Goal: Transaction & Acquisition: Purchase product/service

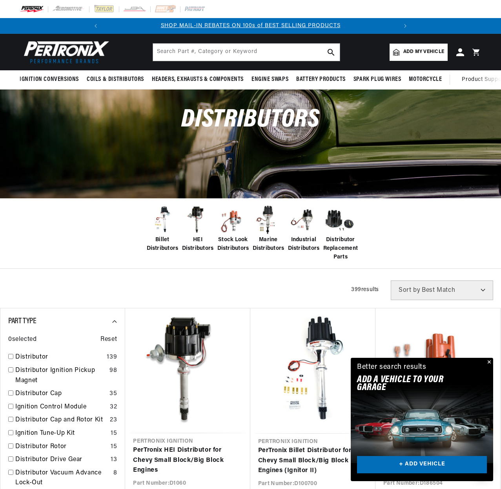
click at [417, 50] on span "Add my vehicle" at bounding box center [424, 51] width 41 height 7
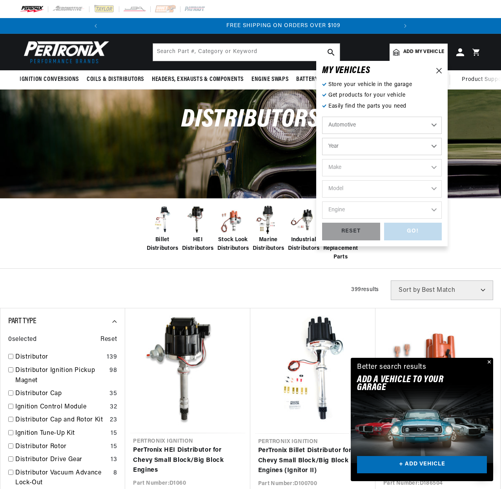
scroll to position [0, 293]
click at [423, 141] on select "Year 2022 2021 2020 2019 2018 2017 2016 2015 2014 2013 2012 2011 2010 2009 2008…" at bounding box center [382, 146] width 120 height 17
select select "1995"
click at [322, 138] on select "Year 2022 2021 2020 2019 2018 2017 2016 2015 2014 2013 2012 2011 2010 2009 2008…" at bounding box center [382, 146] width 120 height 17
select select "1995"
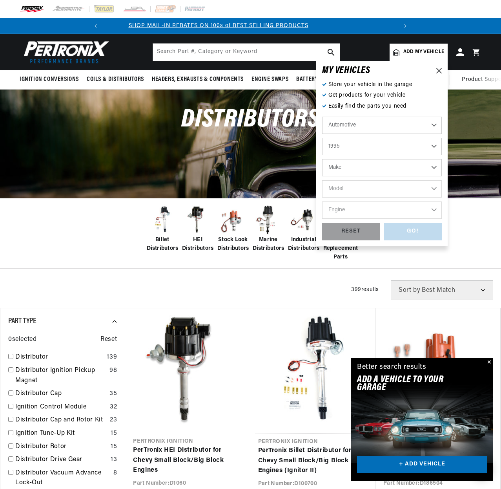
scroll to position [0, 0]
click at [383, 168] on select "Make Buick Cadillac Chevrolet Chrysler Dodge Ford GMC Hyundai Jeep Lincoln Mazd…" at bounding box center [382, 167] width 120 height 17
select select "Ford"
click at [322, 159] on select "Make Buick Cadillac Chevrolet Chrysler Dodge Ford GMC Hyundai Jeep Lincoln Mazd…" at bounding box center [382, 167] width 120 height 17
select select "Ford"
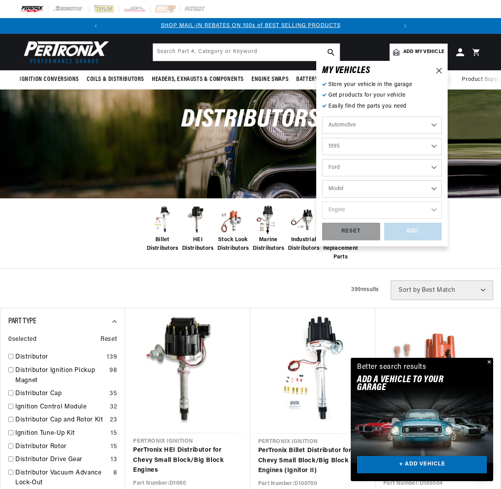
click at [362, 187] on select "Model Aerostar Bronco Crown Victoria E-150 Econoline E-150 Econoline Club Wagon…" at bounding box center [382, 188] width 120 height 17
select select "F-150"
click at [322, 180] on select "Model Aerostar Bronco Crown Victoria E-150 Econoline E-150 Econoline Club Wagon…" at bounding box center [382, 188] width 120 height 17
select select "F-150"
click at [346, 207] on select "Engine 4.9L 5.0L 5.8L" at bounding box center [382, 209] width 120 height 17
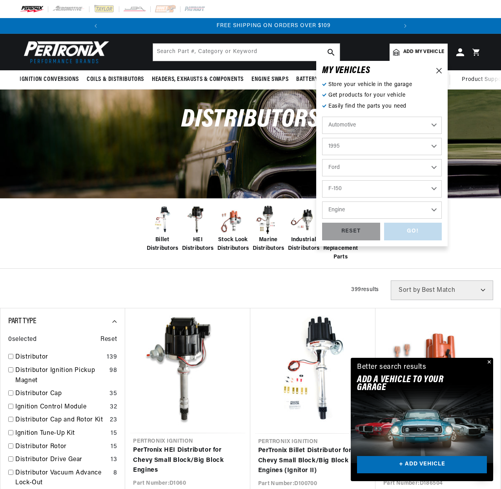
scroll to position [0, 293]
select select "5.0L"
click at [322, 201] on select "Engine 4.9L 5.0L 5.8L" at bounding box center [382, 209] width 120 height 17
select select "5.0L"
click at [409, 227] on div "GO!" at bounding box center [413, 232] width 58 height 18
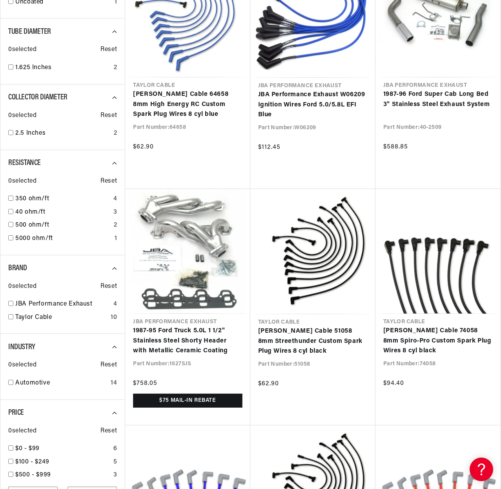
scroll to position [0, 293]
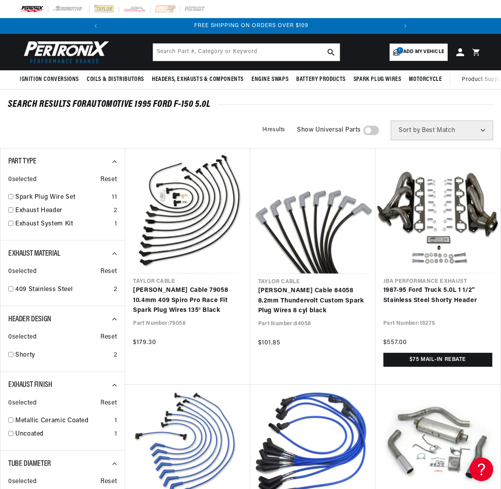
click at [368, 128] on span at bounding box center [372, 130] width 16 height 9
click at [368, 132] on input "checkbox" at bounding box center [367, 132] width 5 height 0
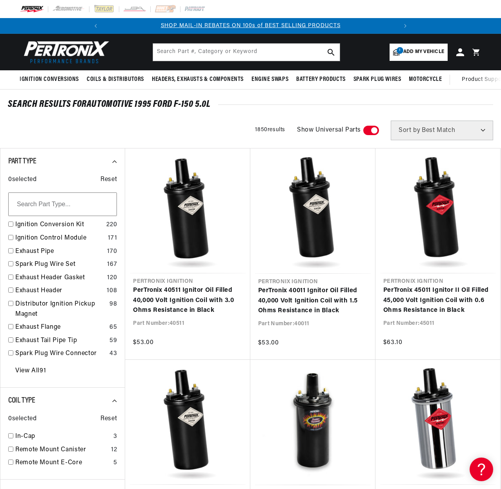
click at [376, 130] on span at bounding box center [372, 130] width 16 height 9
click at [370, 132] on input "checkbox" at bounding box center [367, 132] width 5 height 0
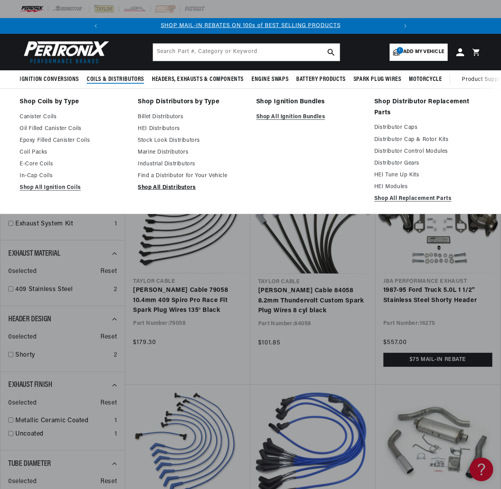
click at [166, 190] on link "Shop All Distributors" at bounding box center [191, 187] width 107 height 9
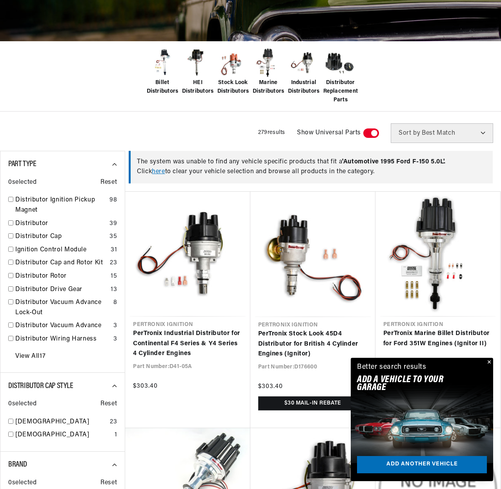
scroll to position [0, 293]
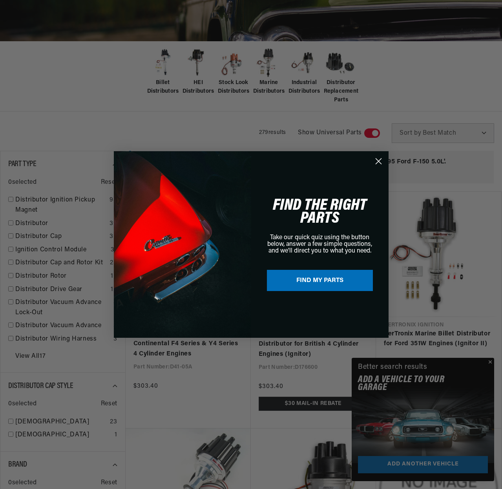
click at [378, 159] on circle "Close dialog" at bounding box center [378, 161] width 13 height 13
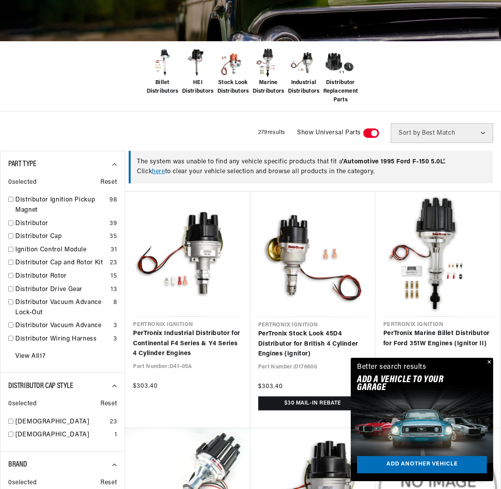
click at [488, 364] on button "Close" at bounding box center [488, 362] width 9 height 9
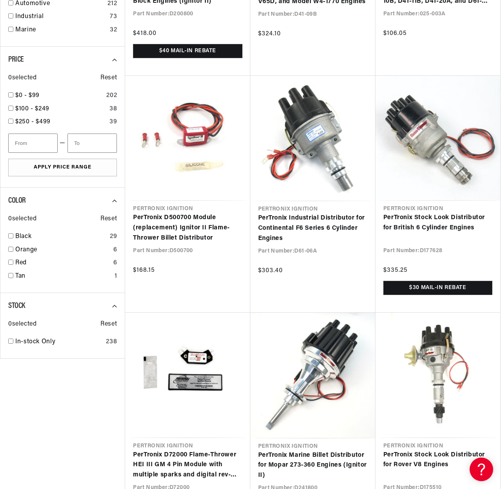
scroll to position [0, 0]
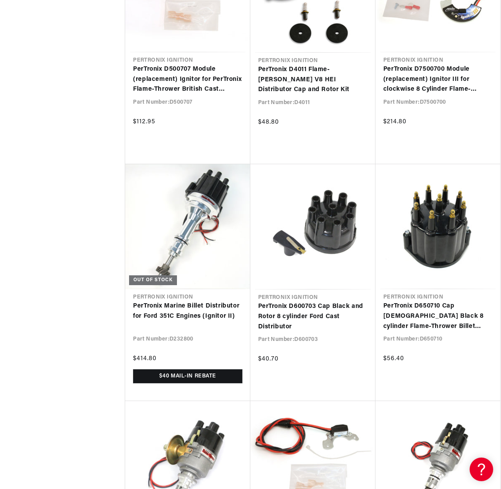
scroll to position [0, 293]
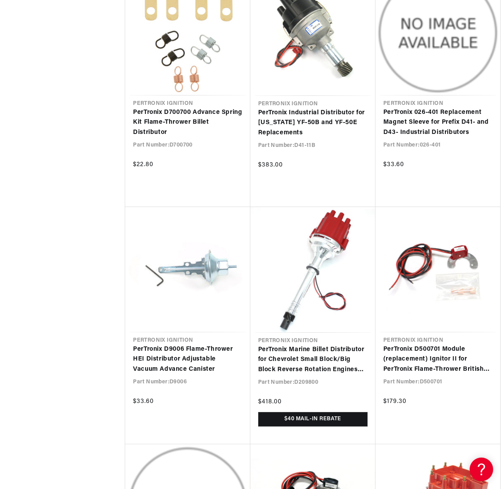
scroll to position [0, 241]
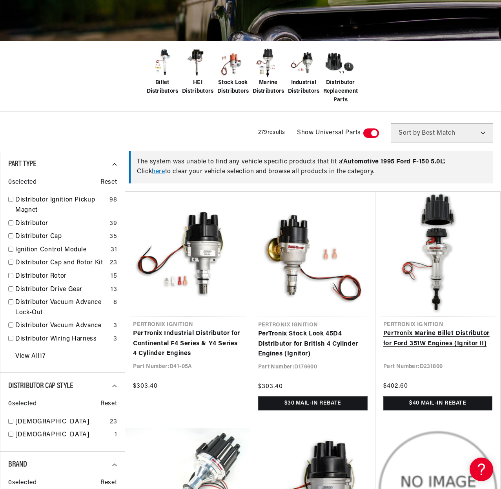
click at [445, 339] on link "PerTronix Marine Billet Distributor for Ford 351W Engines (Ignitor II)" at bounding box center [438, 339] width 109 height 20
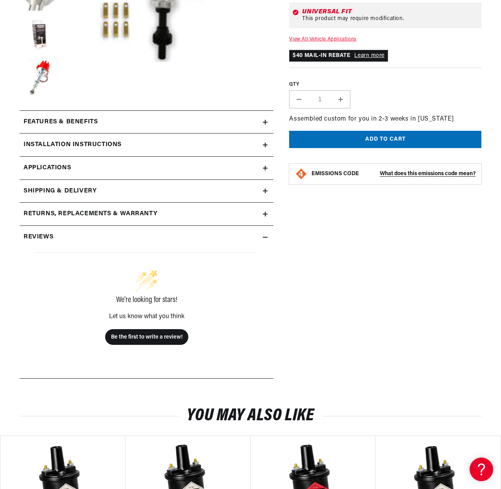
click at [265, 168] on icon at bounding box center [265, 168] width 5 height 5
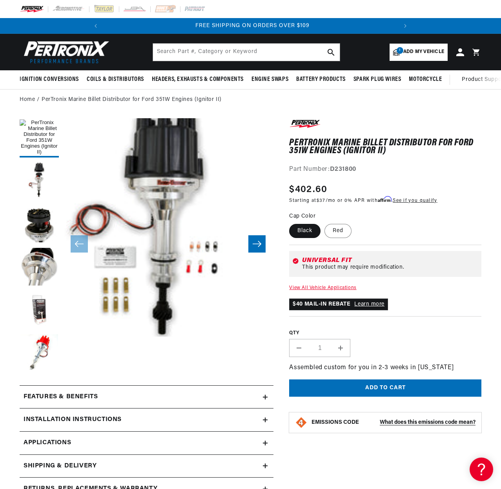
scroll to position [0, 293]
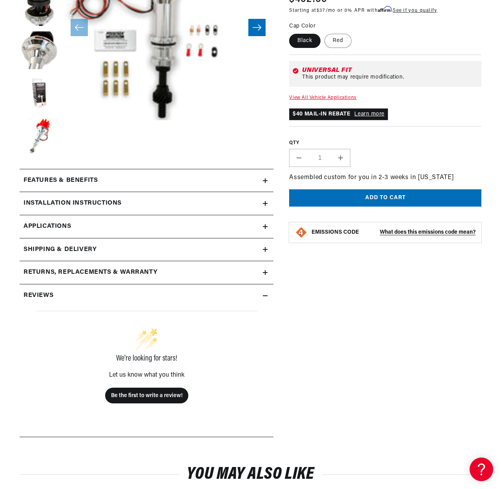
scroll to position [275, 0]
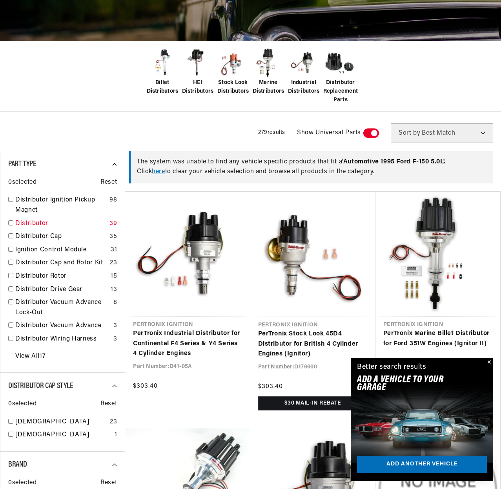
click at [9, 224] on input "checkbox" at bounding box center [10, 222] width 5 height 5
checkbox input "false"
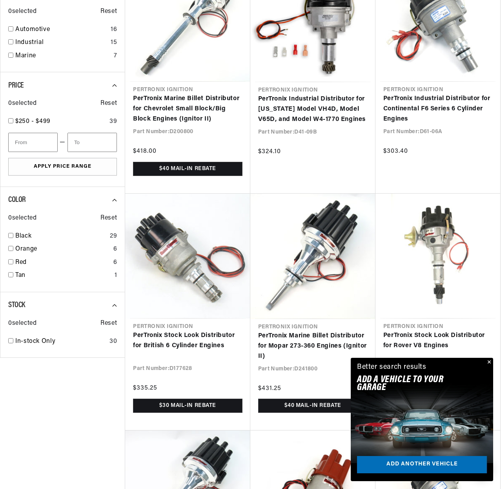
click at [490, 362] on button "Close" at bounding box center [488, 362] width 9 height 9
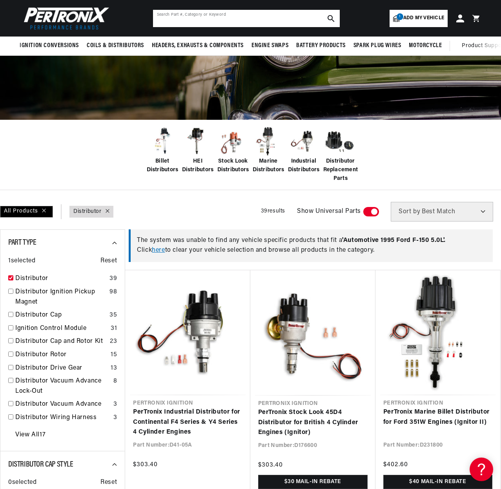
click at [271, 17] on input "text" at bounding box center [246, 18] width 187 height 17
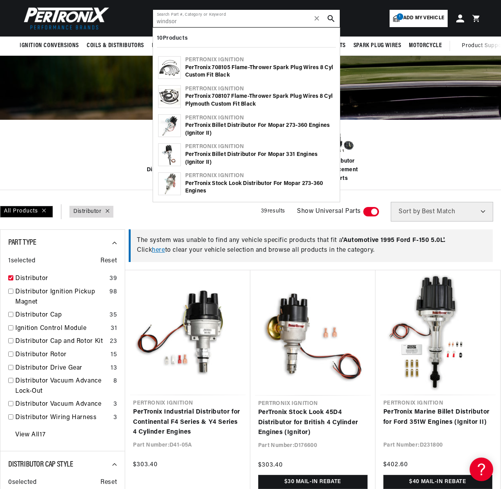
scroll to position [0, 293]
type input "windsor"
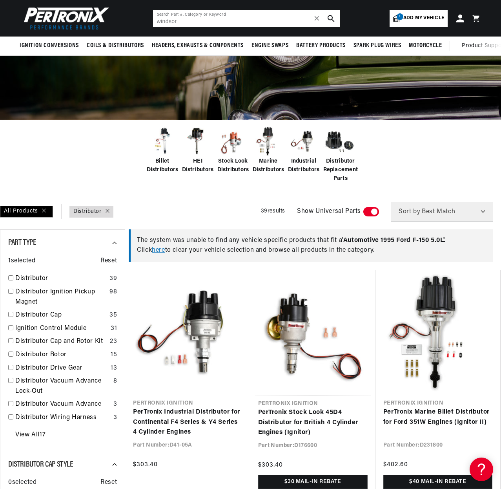
checkbox input "false"
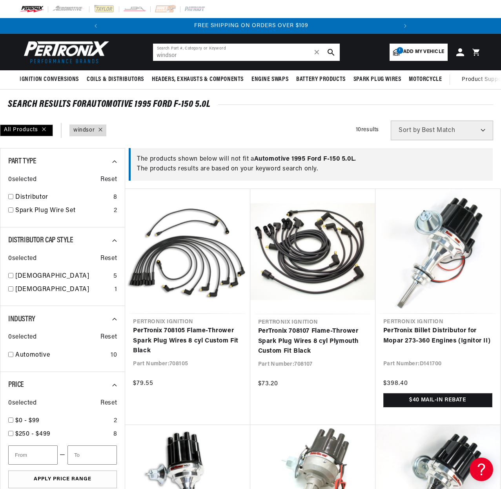
drag, startPoint x: 194, startPoint y: 57, endPoint x: 141, endPoint y: 57, distance: 52.6
click at [141, 57] on header "BETTER SEARCH RESULTS Add your vehicle's year, make, and model to find parts be…" at bounding box center [250, 52] width 501 height 37
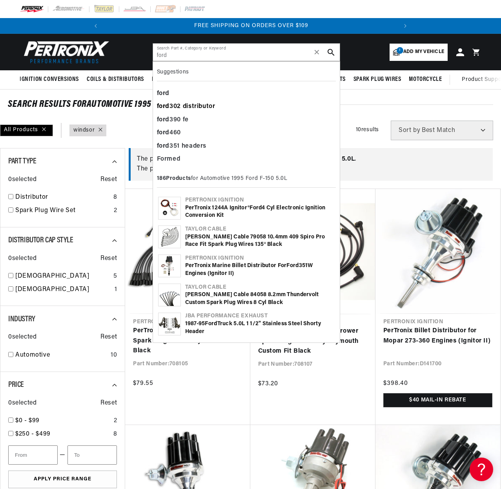
click at [195, 108] on div "ford 302 distributor" at bounding box center [246, 106] width 179 height 13
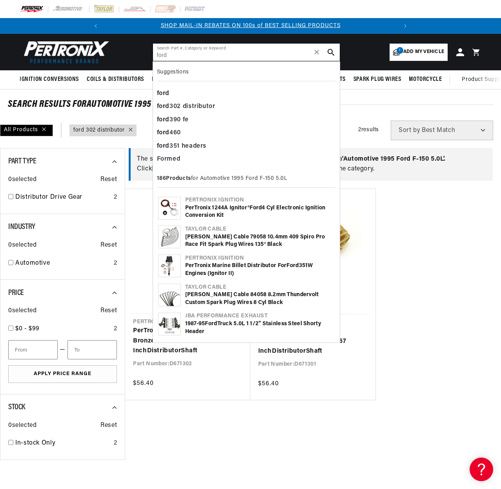
type input "ford"
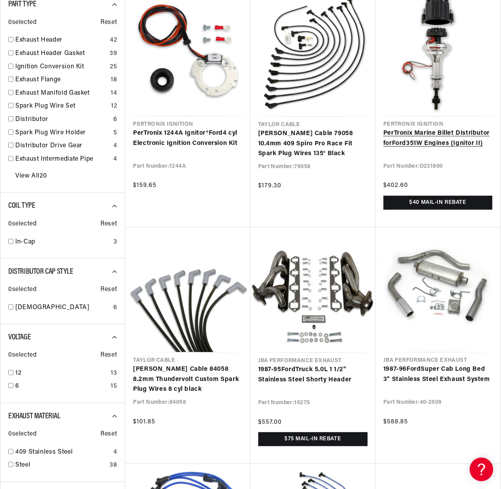
scroll to position [0, 293]
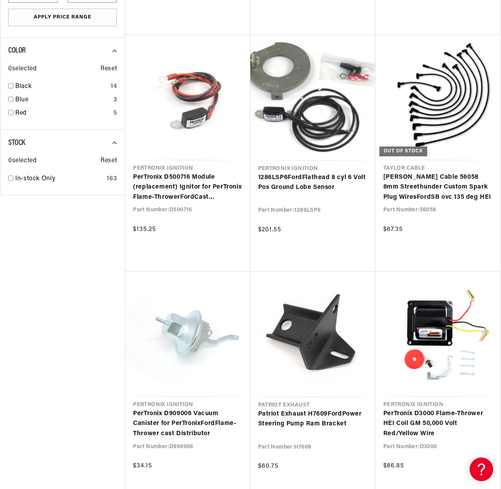
scroll to position [0, 32]
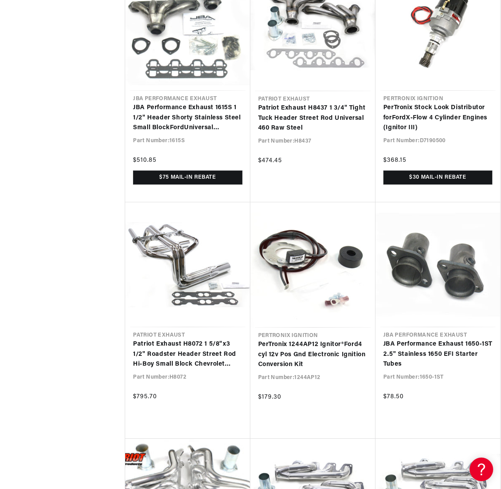
scroll to position [0, 293]
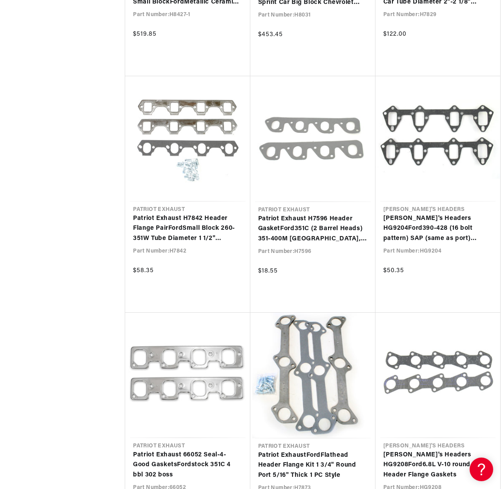
scroll to position [0, 293]
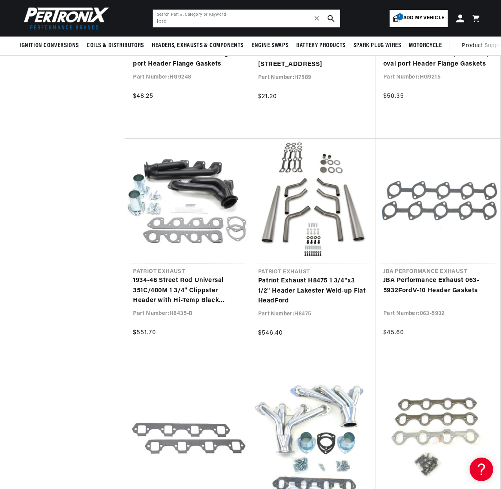
scroll to position [0, 293]
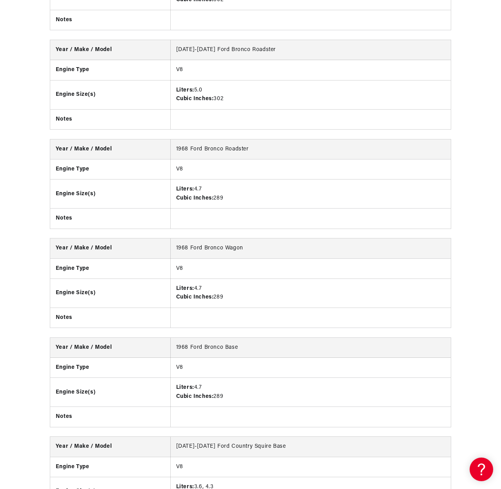
scroll to position [4437, 0]
